Goal: Task Accomplishment & Management: Manage account settings

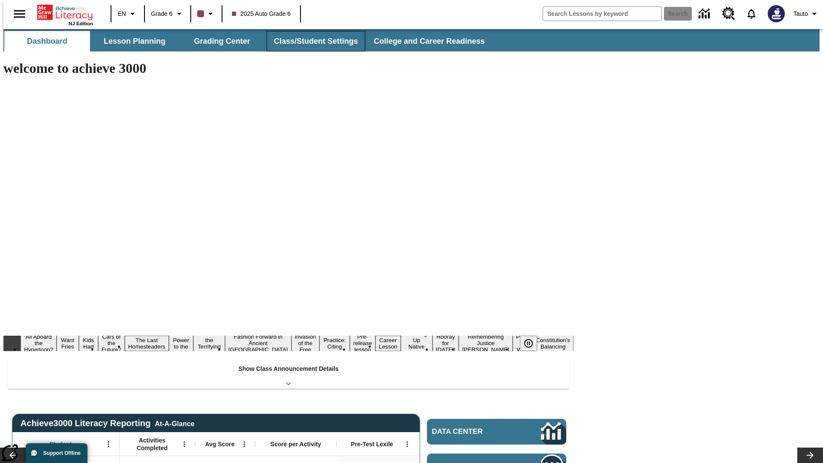
click at [311, 41] on button "Class/Student Settings" at bounding box center [316, 41] width 99 height 21
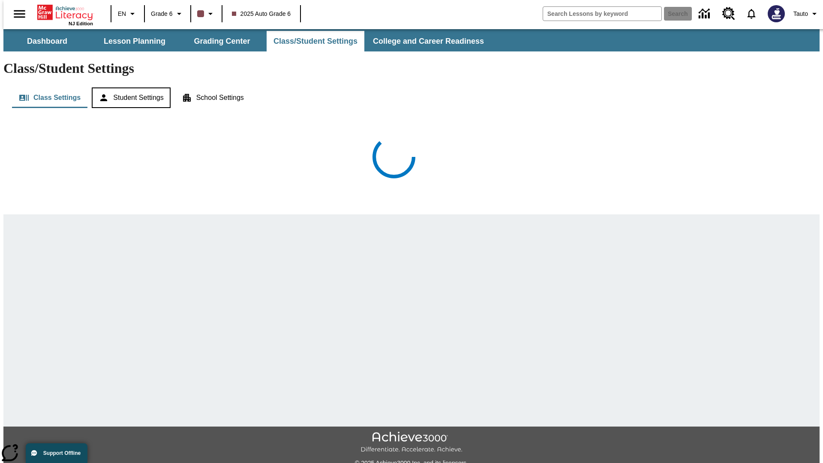
click at [129, 87] on button "Student Settings" at bounding box center [131, 97] width 78 height 21
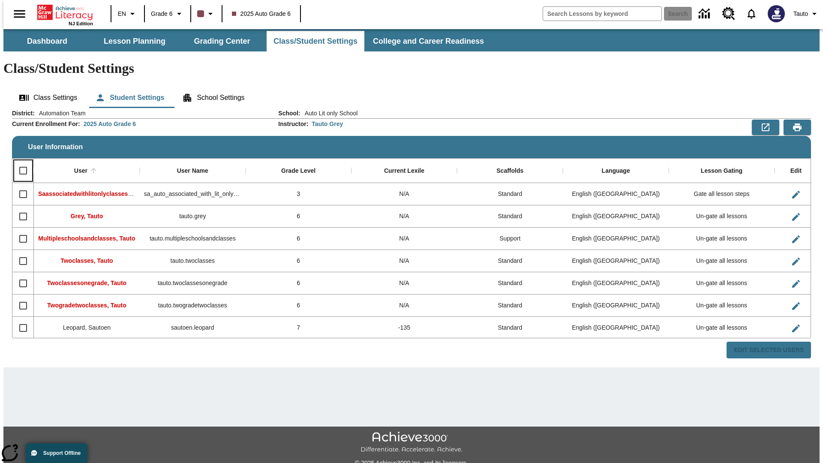
click at [19, 162] on input "Select all rows" at bounding box center [23, 171] width 18 height 18
checkbox input "true"
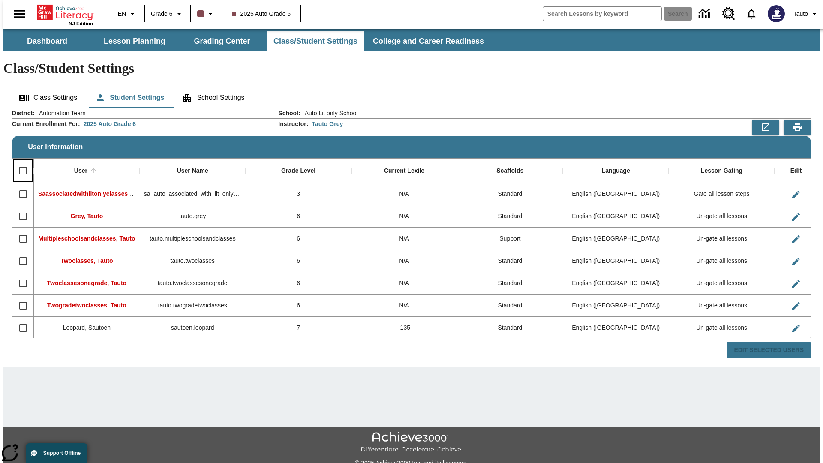
checkbox input "true"
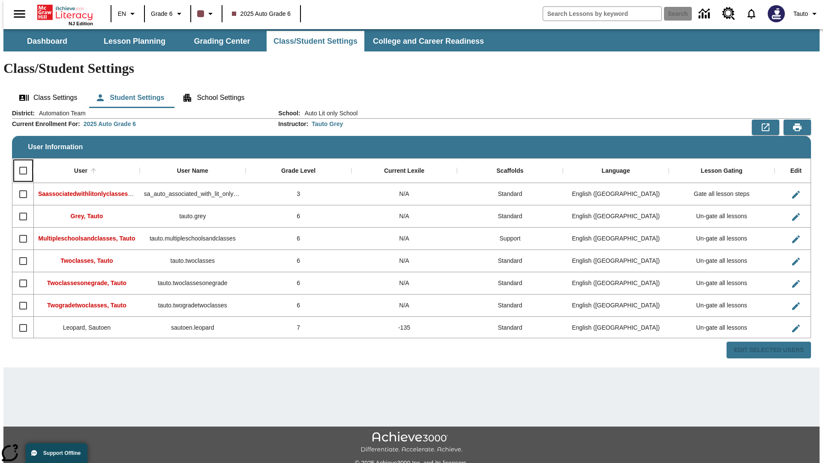
checkbox input "true"
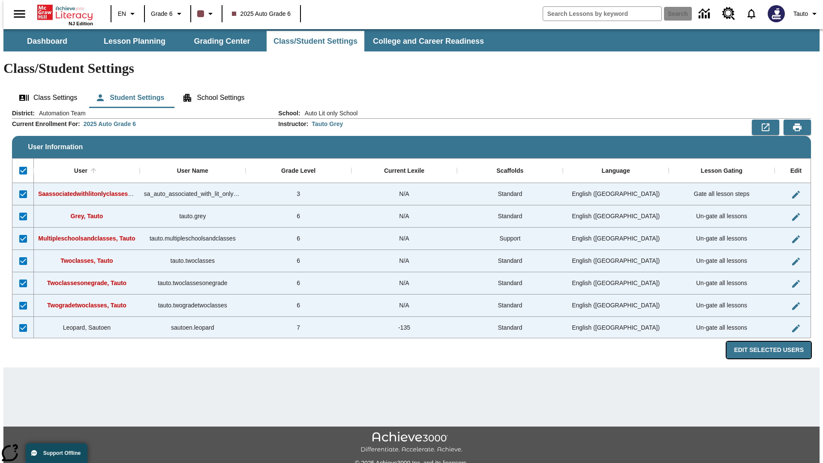
click at [775, 342] on button "Edit Selected Users" at bounding box center [769, 350] width 84 height 17
